Goal: Task Accomplishment & Management: Complete application form

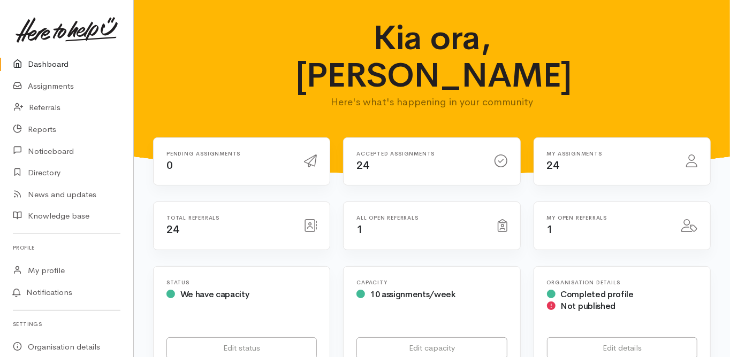
click at [59, 61] on link "Dashboard" at bounding box center [66, 64] width 133 height 22
click at [47, 62] on link "Dashboard" at bounding box center [66, 64] width 133 height 22
click at [53, 62] on link "Dashboard" at bounding box center [66, 64] width 133 height 22
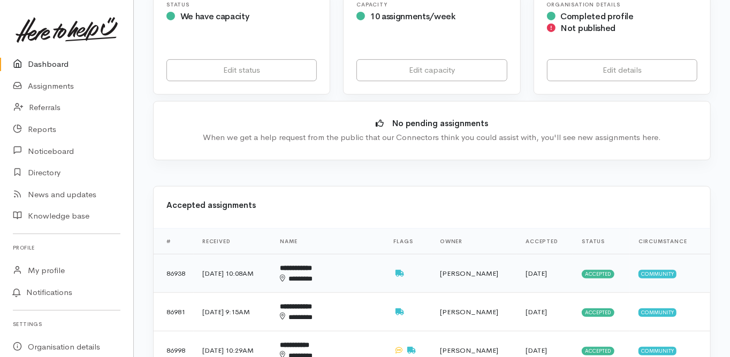
scroll to position [300, 0]
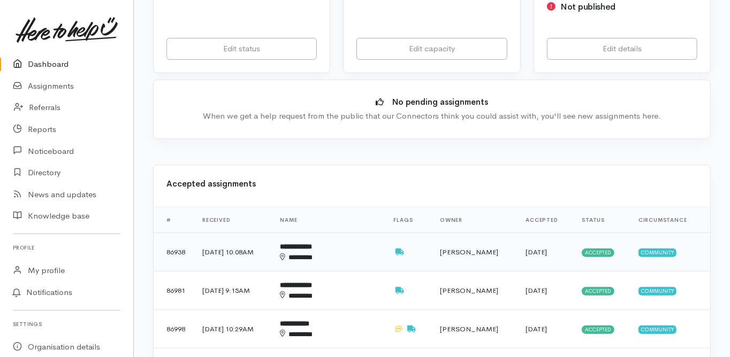
click at [312, 243] on b "**********" at bounding box center [296, 246] width 32 height 7
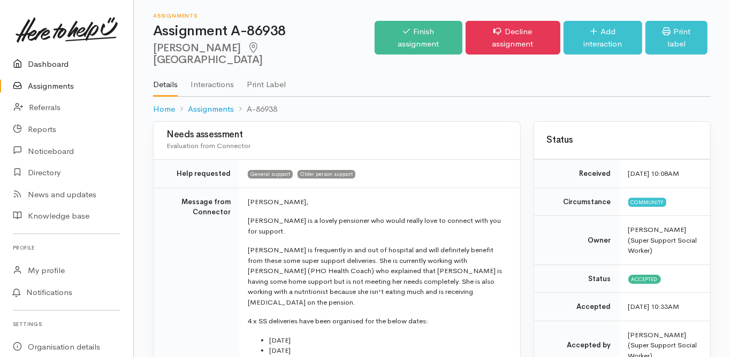
click at [52, 62] on link "Dashboard" at bounding box center [66, 64] width 133 height 22
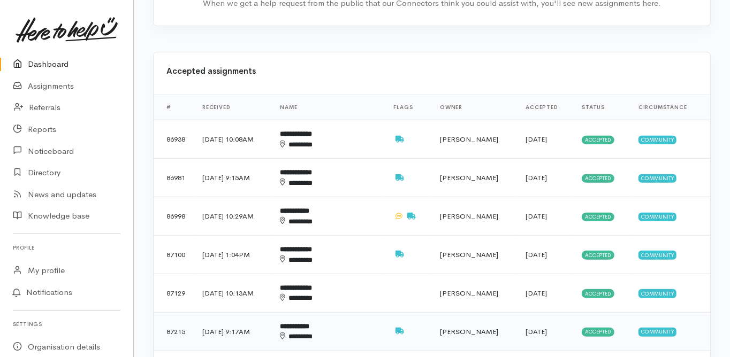
scroll to position [428, 0]
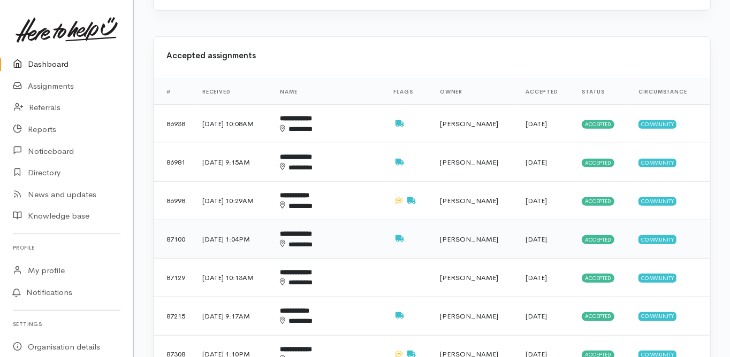
click at [312, 231] on b "**********" at bounding box center [296, 234] width 32 height 7
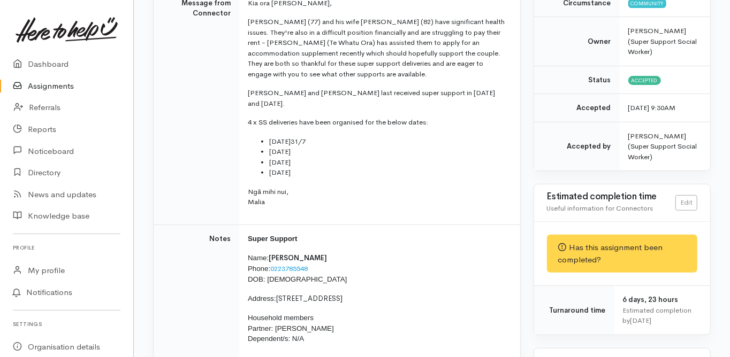
scroll to position [214, 0]
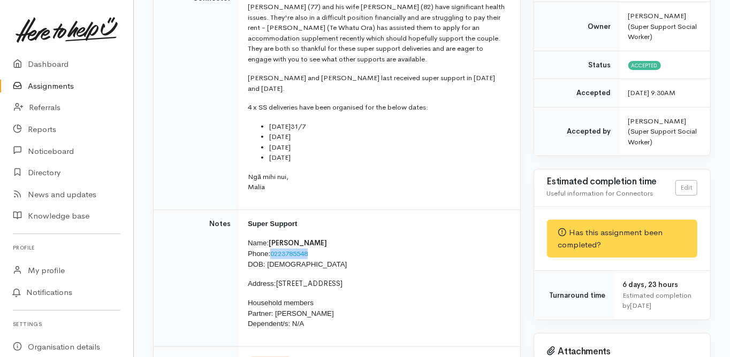
drag, startPoint x: 314, startPoint y: 231, endPoint x: 272, endPoint y: 235, distance: 42.5
click at [272, 238] on p "Name: Leon Frische Phone: 0223785548 DOB: 08/06/1948" at bounding box center [377, 254] width 259 height 32
copy link "0223785548"
drag, startPoint x: 278, startPoint y: 261, endPoint x: 338, endPoint y: 264, distance: 60.5
click at [338, 279] on span "37 Stableford Drive, Pyes Pa" at bounding box center [309, 283] width 67 height 9
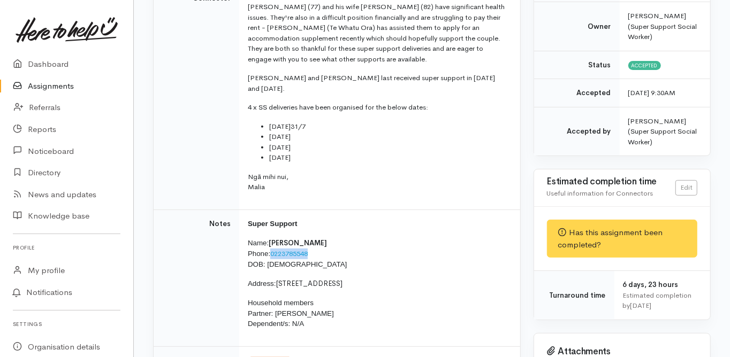
copy span "37 Stableford Drive"
click at [155, 278] on td "Notes" at bounding box center [196, 278] width 86 height 137
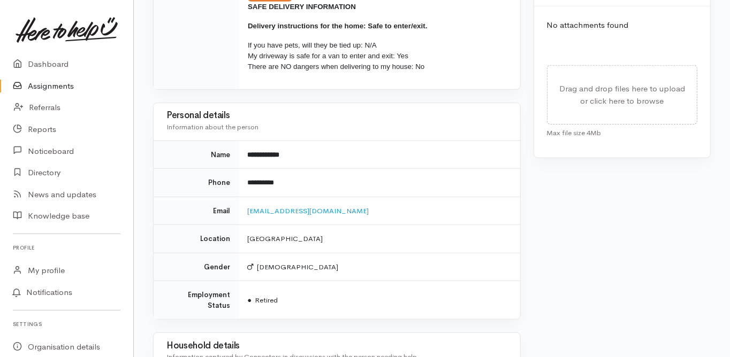
scroll to position [599, 0]
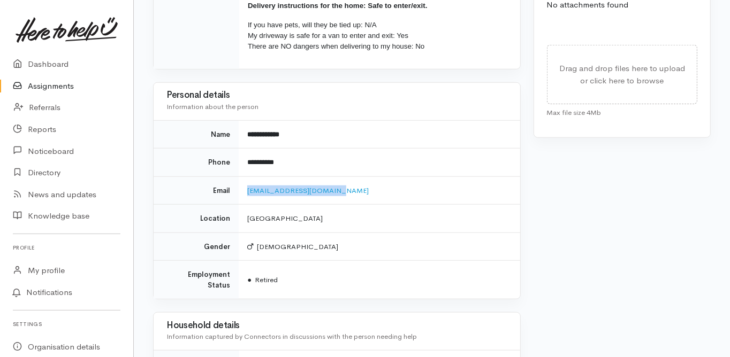
drag, startPoint x: 335, startPoint y: 167, endPoint x: 245, endPoint y: 173, distance: 90.0
click at [245, 176] on td "marionandleon@gmail.com" at bounding box center [379, 190] width 281 height 28
copy link "marionandleon@gmail.com"
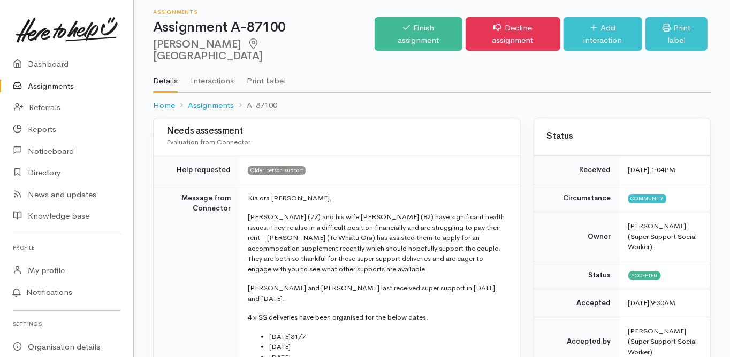
scroll to position [0, 0]
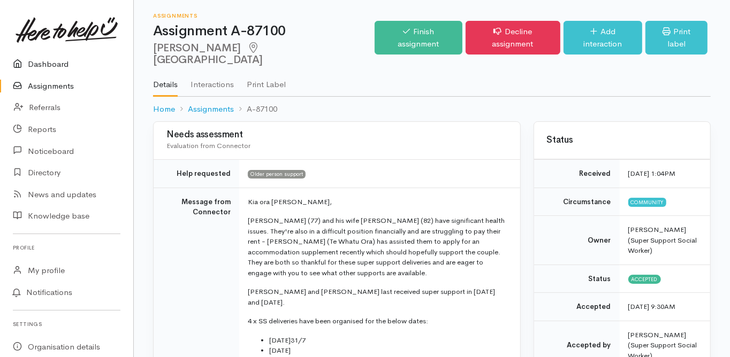
click at [44, 67] on link "Dashboard" at bounding box center [66, 64] width 133 height 22
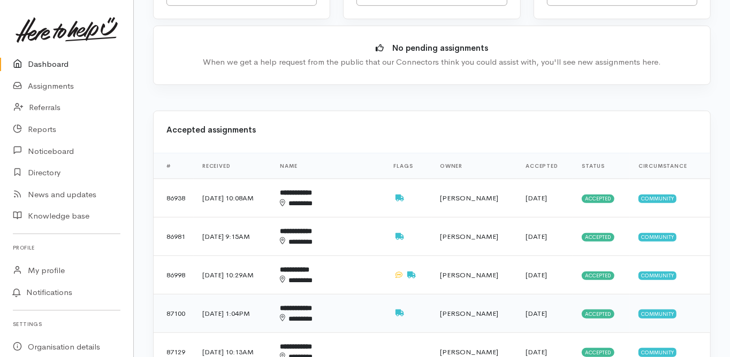
scroll to position [428, 0]
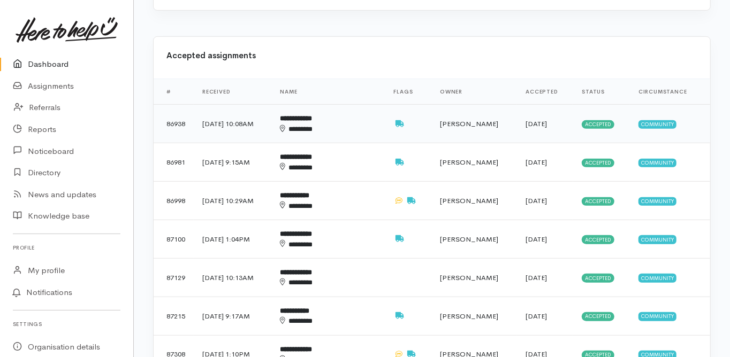
click at [310, 124] on div "********" at bounding box center [321, 129] width 83 height 10
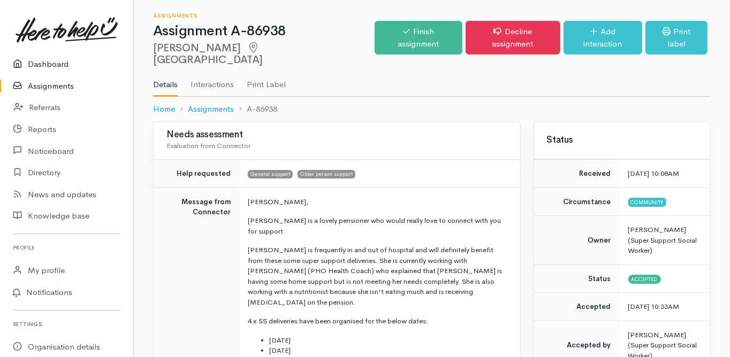
click at [53, 63] on link "Dashboard" at bounding box center [66, 64] width 133 height 22
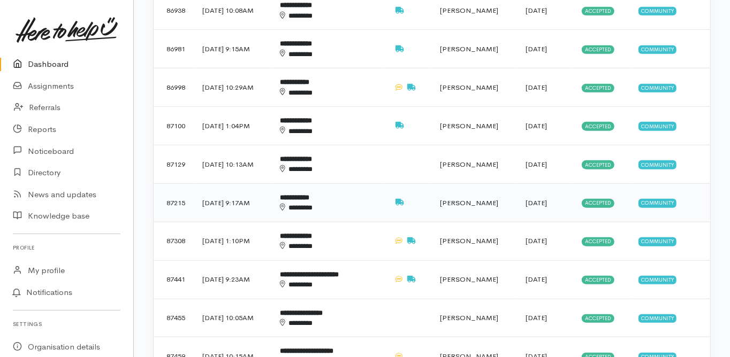
scroll to position [599, 0]
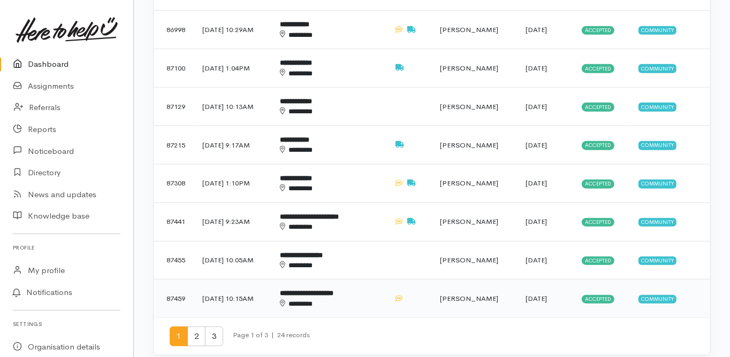
click at [333, 290] on b "**********" at bounding box center [306, 293] width 53 height 7
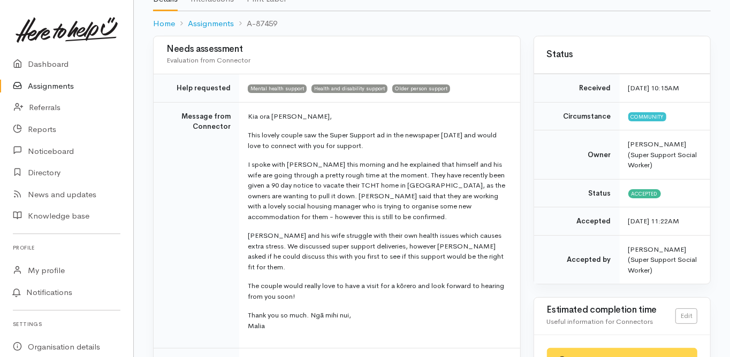
scroll to position [128, 0]
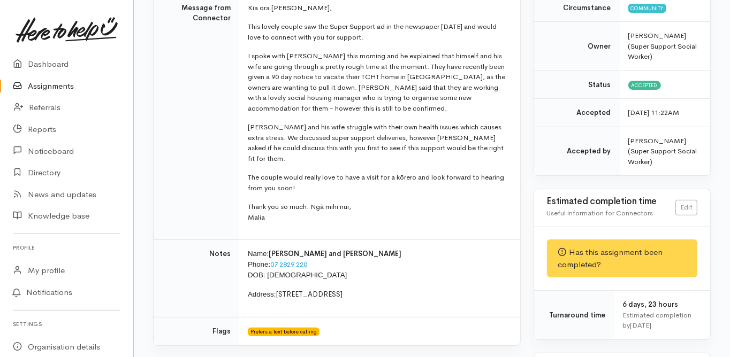
scroll to position [0, 0]
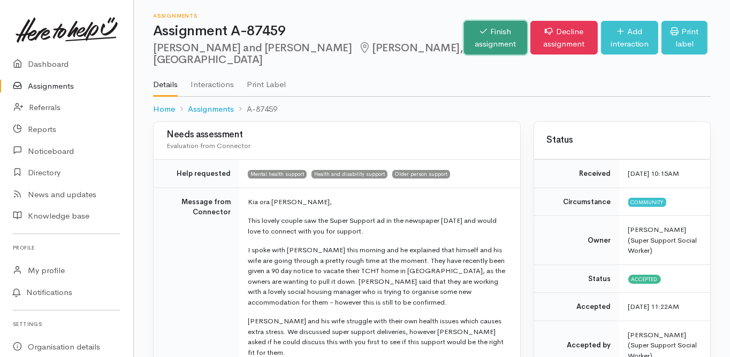
click at [464, 44] on link "Finish assignment" at bounding box center [495, 38] width 63 height 34
click at [464, 42] on link "Finish assignment" at bounding box center [495, 38] width 63 height 34
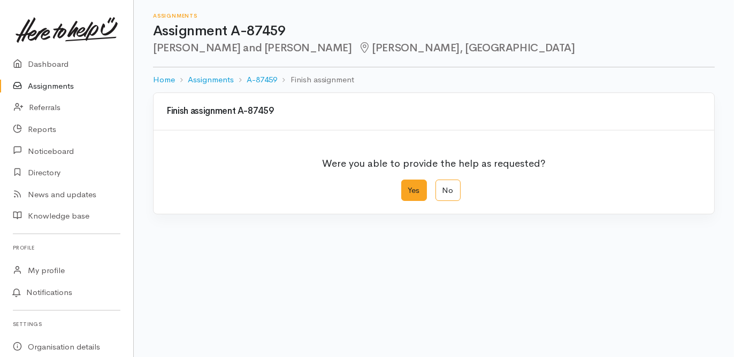
click at [411, 189] on label "Yes" at bounding box center [414, 191] width 26 height 22
click at [408, 187] on input "Yes" at bounding box center [404, 183] width 7 height 7
radio input "true"
click at [248, 259] on div "We delivered the help requested" at bounding box center [427, 264] width 510 height 12
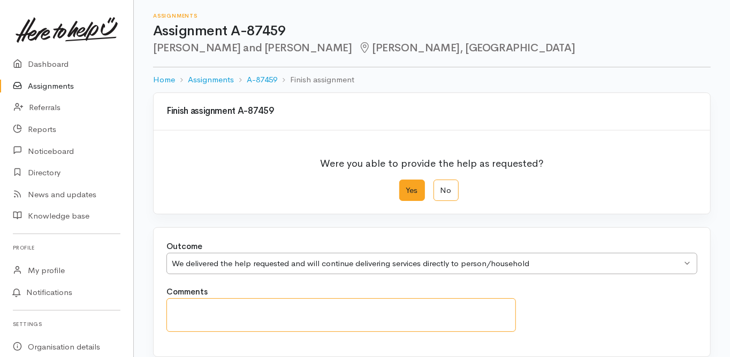
click at [199, 311] on textarea "Comments" at bounding box center [340, 315] width 349 height 34
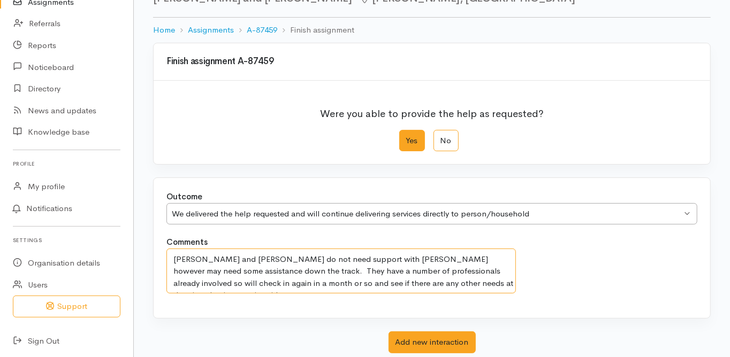
scroll to position [117, 0]
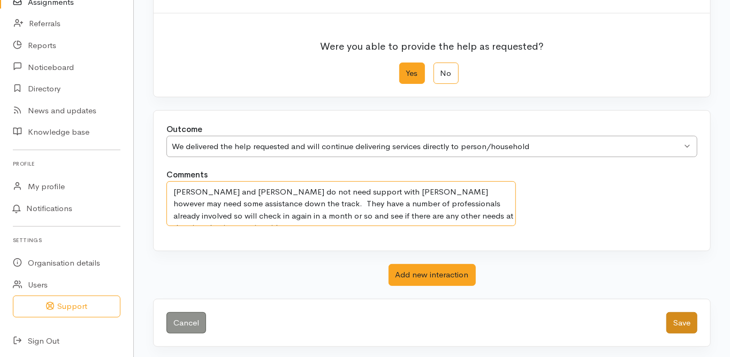
type textarea "[PERSON_NAME] and [PERSON_NAME] do not need support with [PERSON_NAME] however …"
click at [679, 319] on button "Save" at bounding box center [681, 323] width 31 height 22
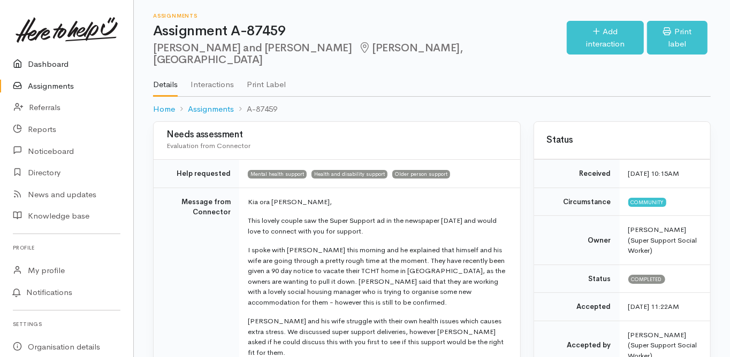
click at [56, 59] on link "Dashboard" at bounding box center [66, 64] width 133 height 22
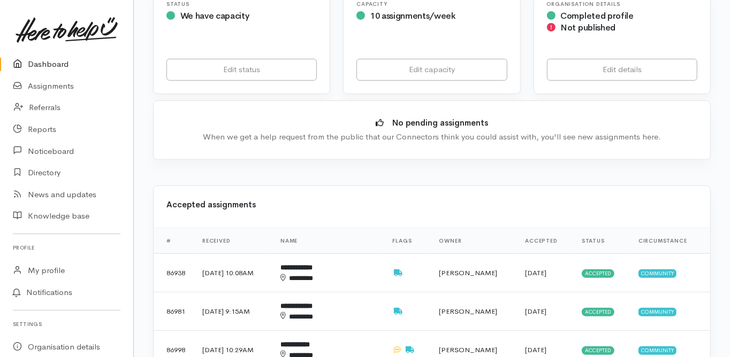
scroll to position [257, 0]
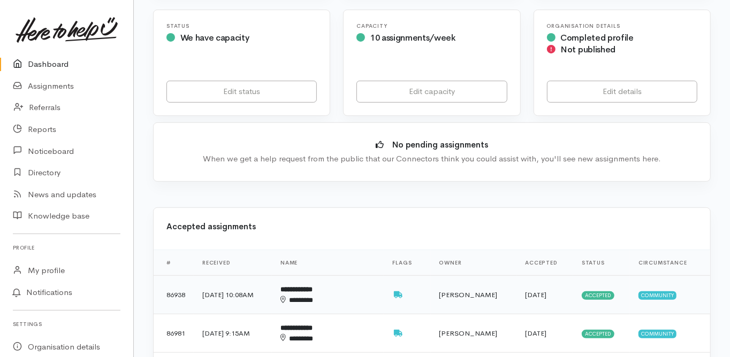
click at [312, 286] on b "**********" at bounding box center [296, 289] width 32 height 7
